Goal: Task Accomplishment & Management: Complete application form

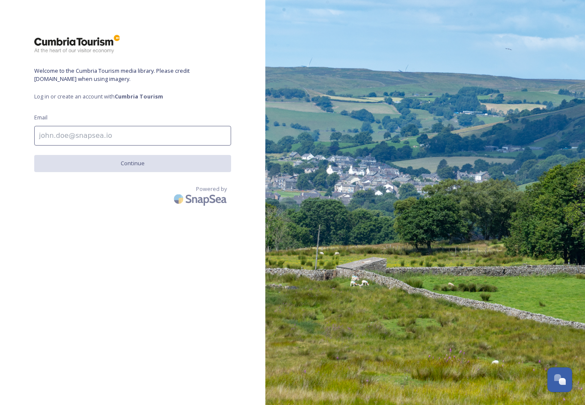
click at [89, 136] on input at bounding box center [132, 136] width 197 height 20
type input "[EMAIL_ADDRESS][DOMAIN_NAME]"
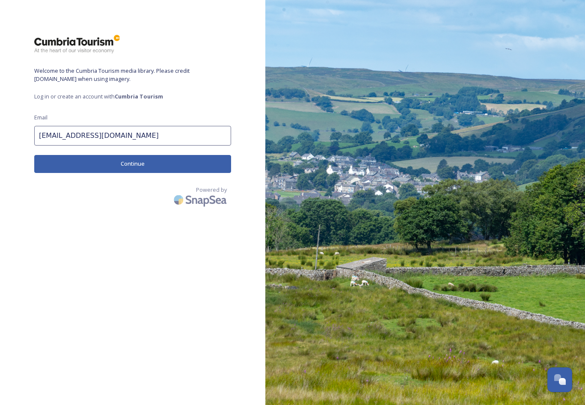
click at [80, 162] on button "Continue" at bounding box center [132, 164] width 197 height 18
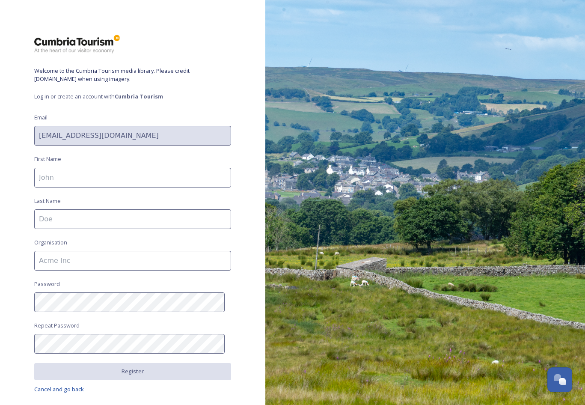
click at [72, 176] on input at bounding box center [132, 178] width 197 height 20
type input "[PERSON_NAME]"
type input "Pyrah"
click at [66, 258] on input at bounding box center [132, 261] width 197 height 20
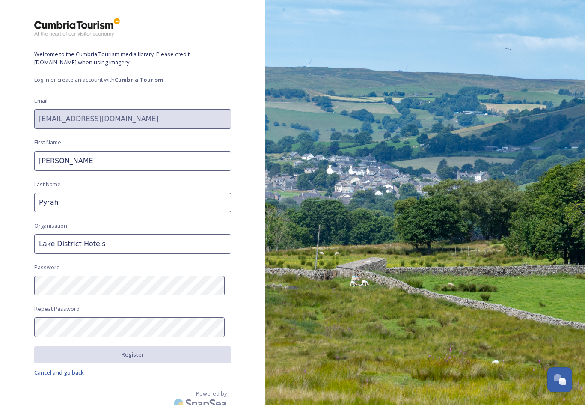
scroll to position [25, 0]
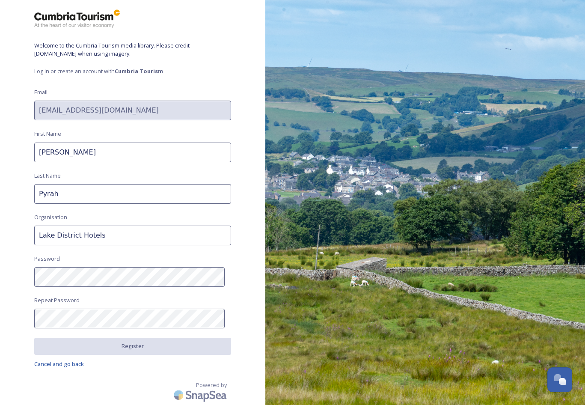
type input "Lake District Hotels"
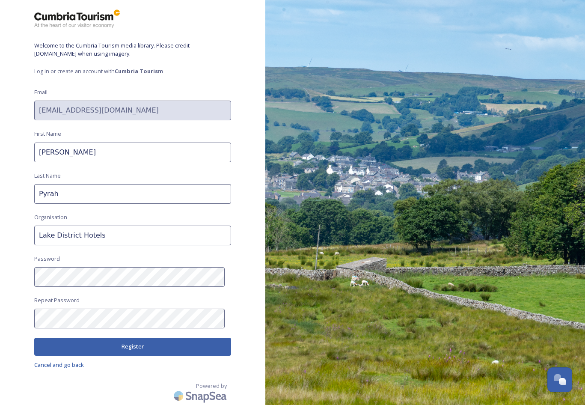
click at [140, 347] on button "Register" at bounding box center [132, 347] width 197 height 18
